Goal: Information Seeking & Learning: Learn about a topic

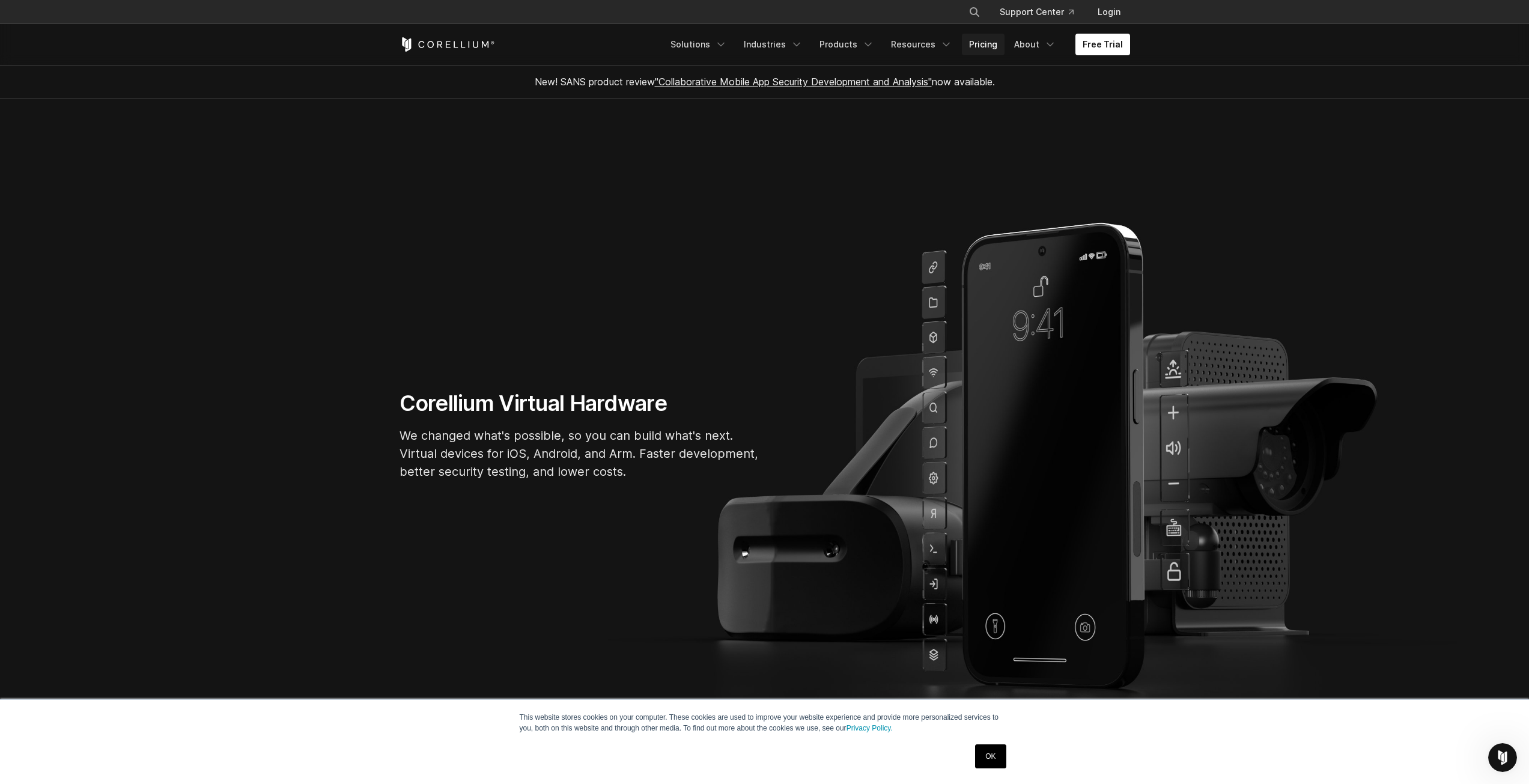
click at [989, 48] on link "Pricing" at bounding box center [983, 44] width 43 height 22
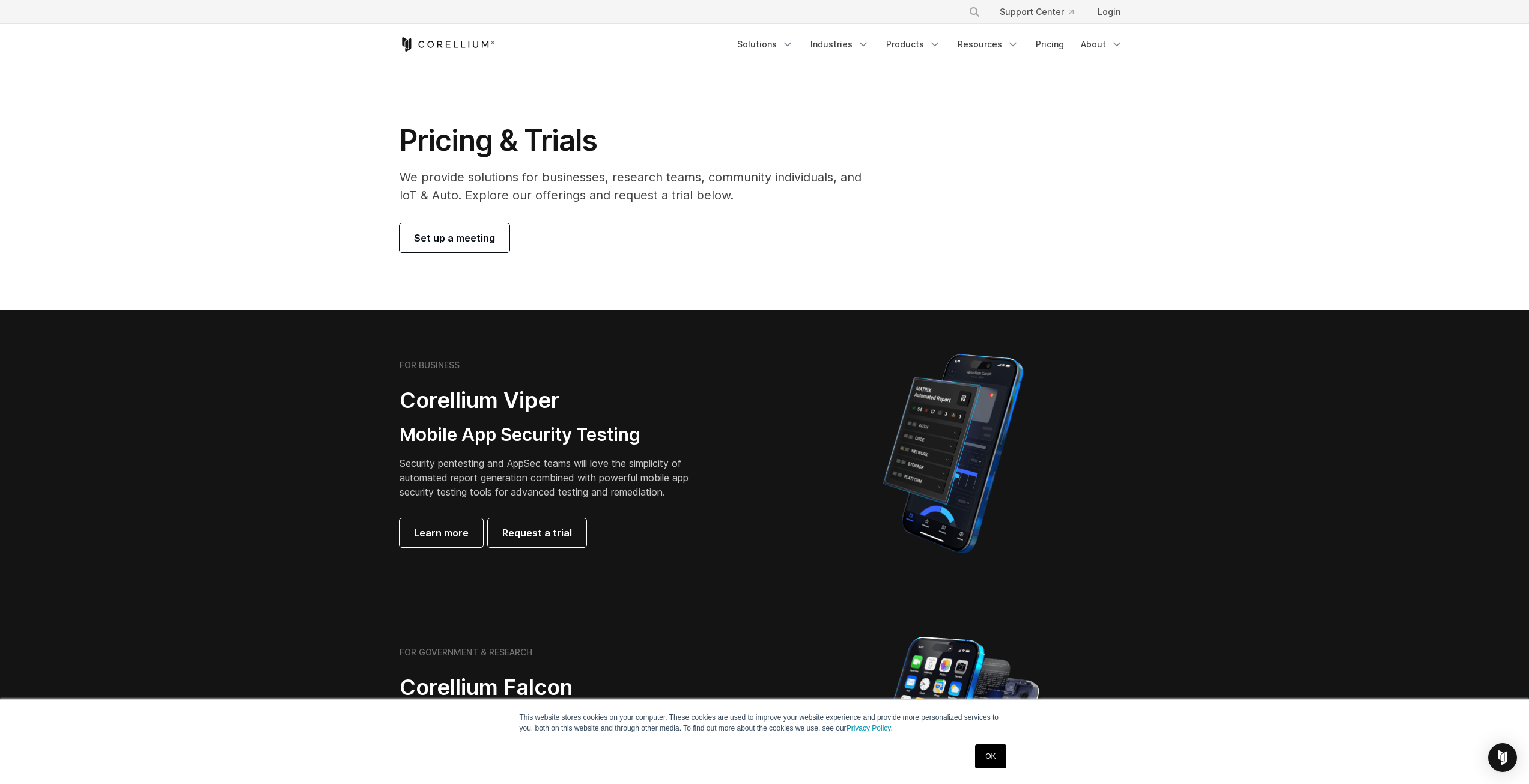
click at [442, 239] on span "Set up a meeting" at bounding box center [454, 237] width 81 height 14
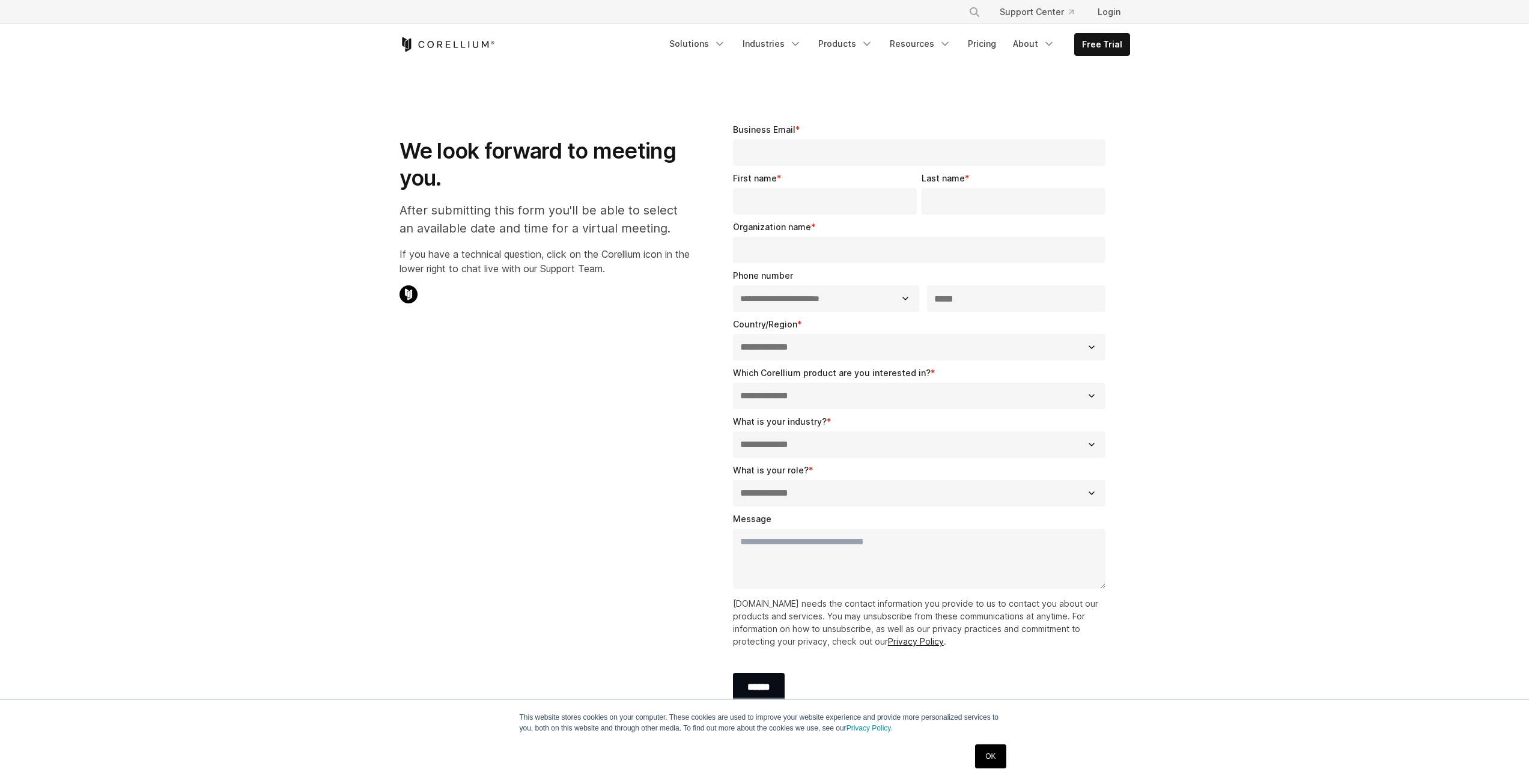
select select "**"
click at [977, 40] on link "Pricing" at bounding box center [981, 43] width 43 height 22
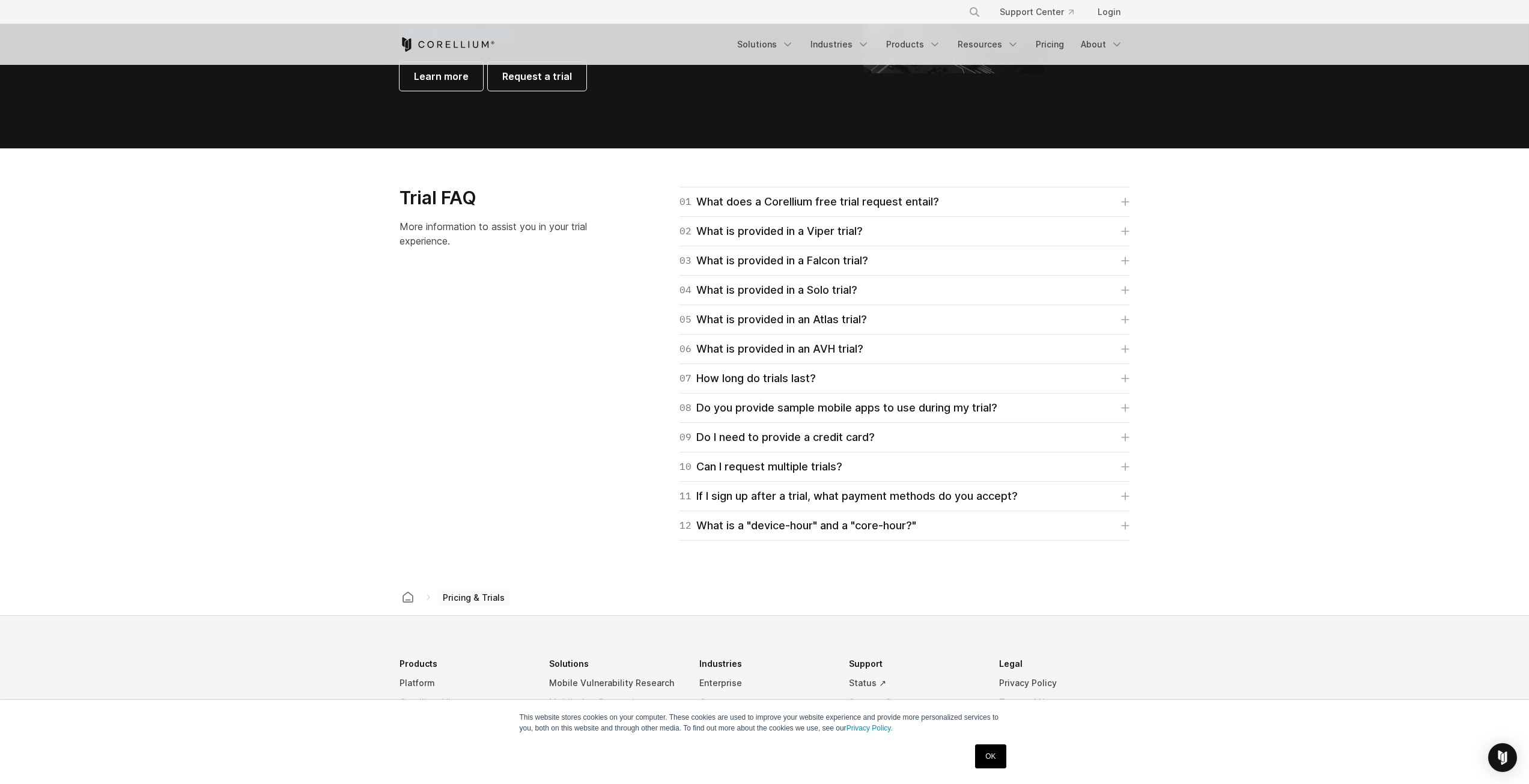
scroll to position [1696, 0]
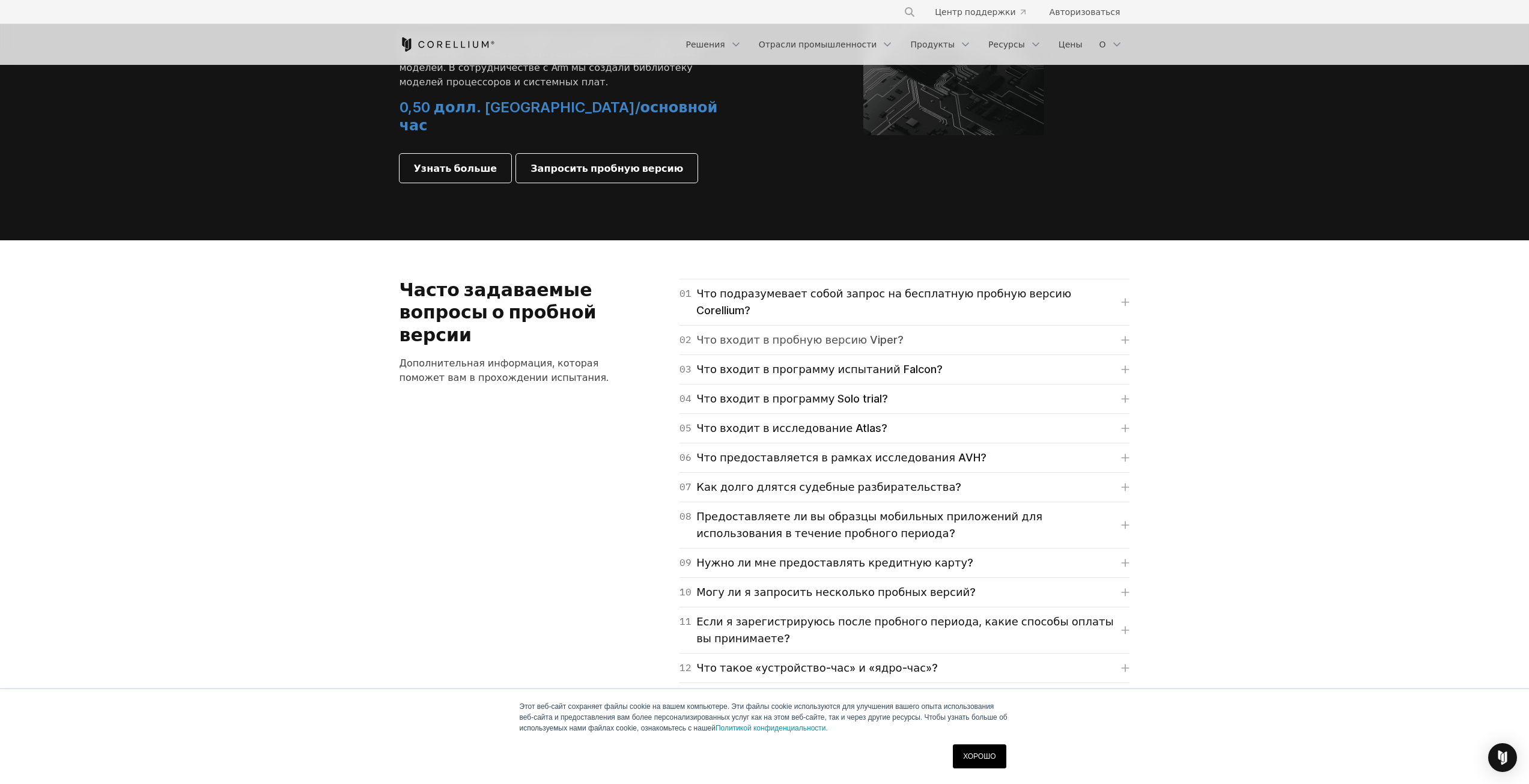
click at [808, 333] on font "Что входит в пробную версию Viper?" at bounding box center [800, 339] width 207 height 13
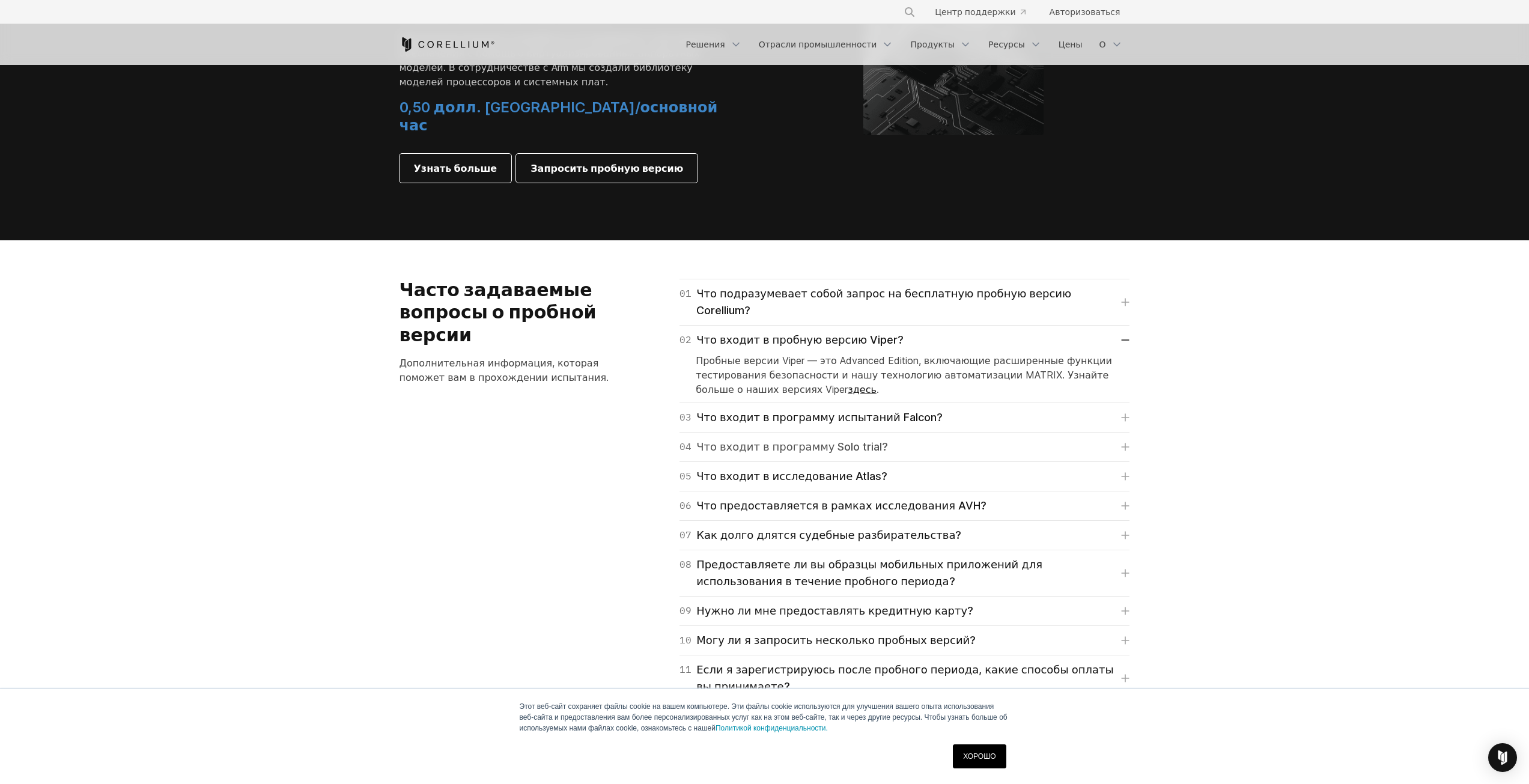
click at [835, 440] on font "Что входит в программу Solo trial?" at bounding box center [792, 446] width 192 height 13
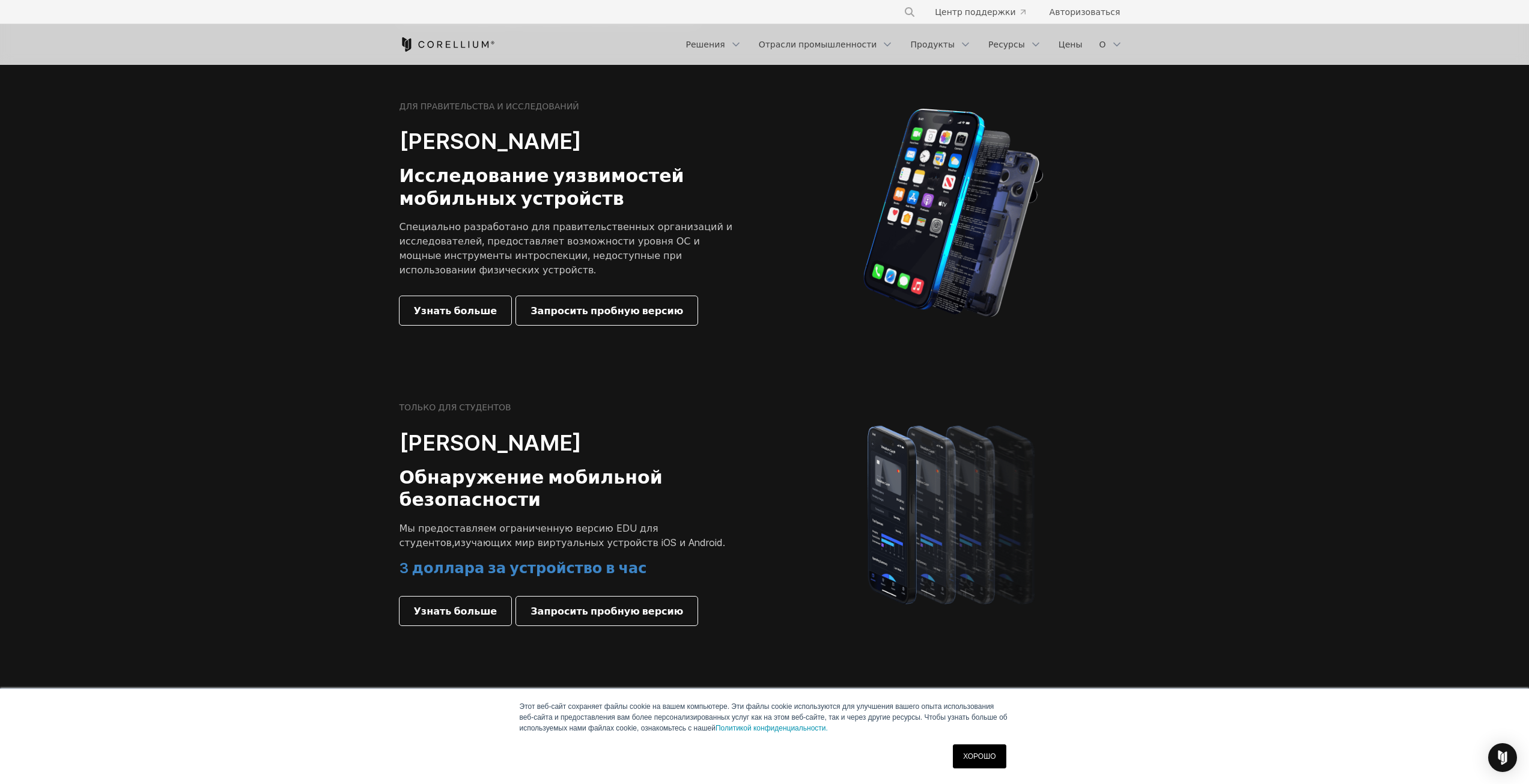
scroll to position [495, 0]
